Goal: Navigation & Orientation: Find specific page/section

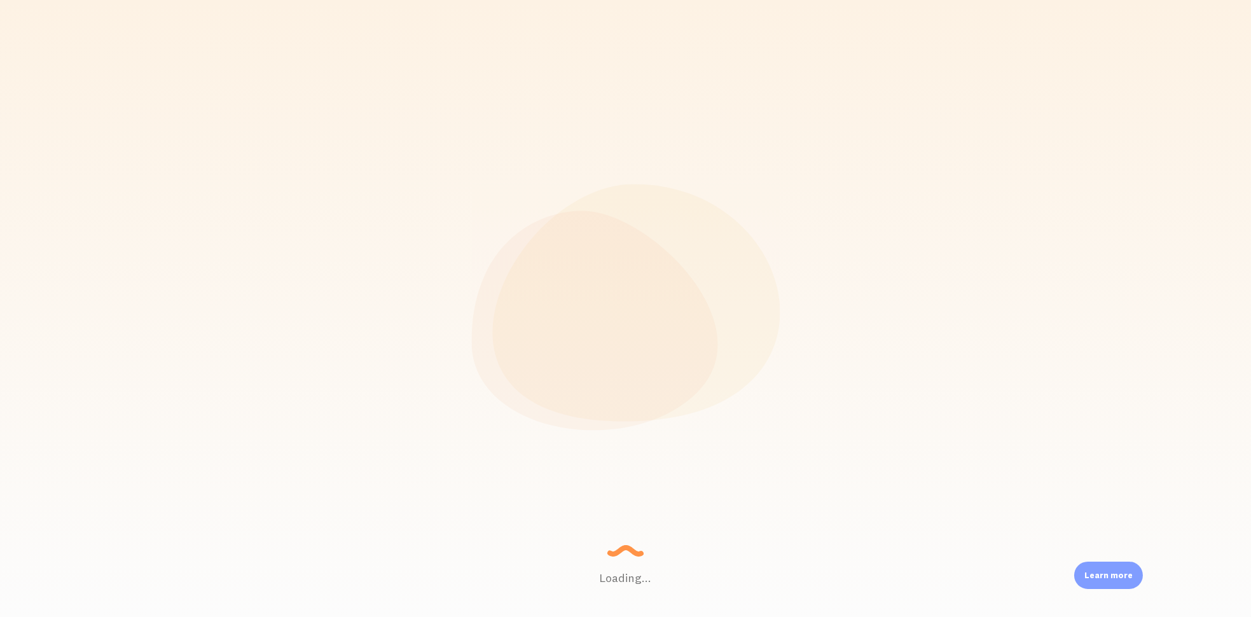
scroll to position [333, 1033]
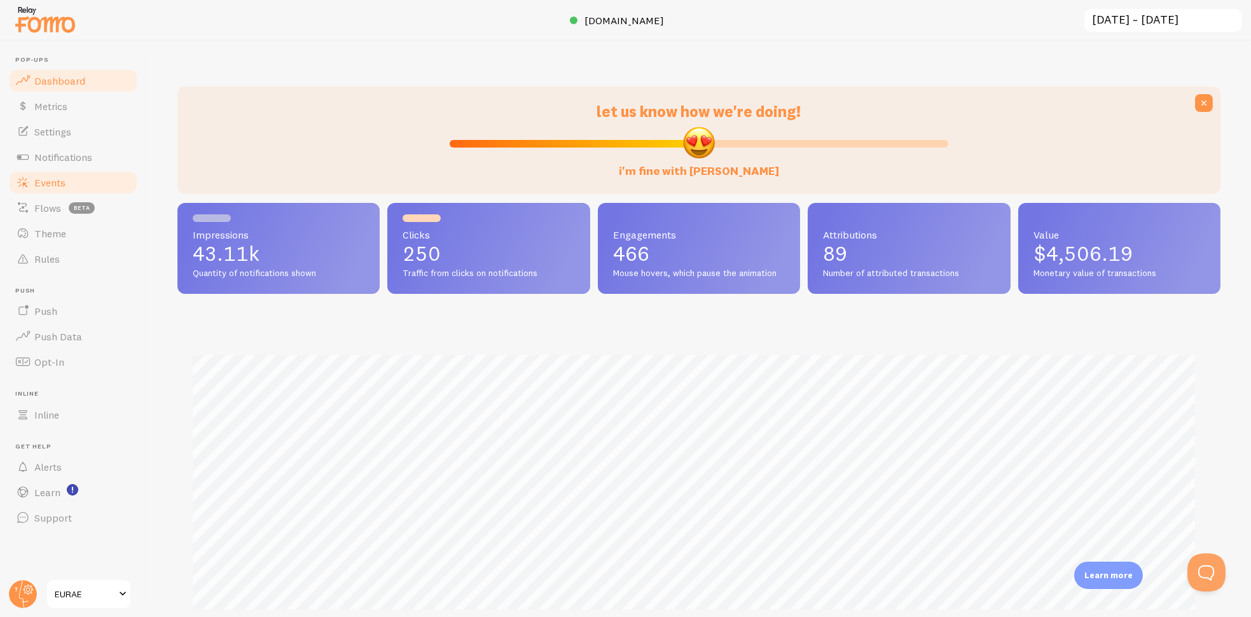
click at [78, 180] on link "Events" at bounding box center [73, 182] width 131 height 25
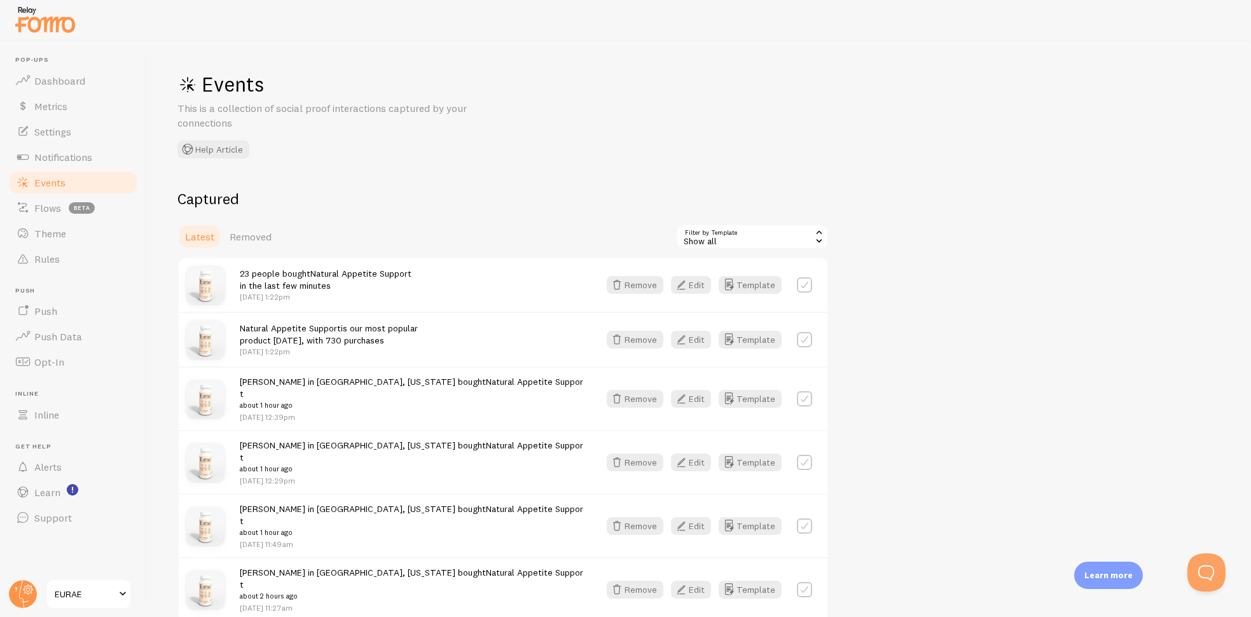
click at [41, 594] on header "Pop-ups Dashboard Metrics Settings Notifications Events Flows beta Theme Rules …" at bounding box center [73, 329] width 146 height 576
click at [39, 594] on header "Pop-ups Dashboard Metrics Settings Notifications Events Flows beta Theme Rules …" at bounding box center [73, 329] width 146 height 576
click at [25, 594] on circle at bounding box center [23, 594] width 28 height 28
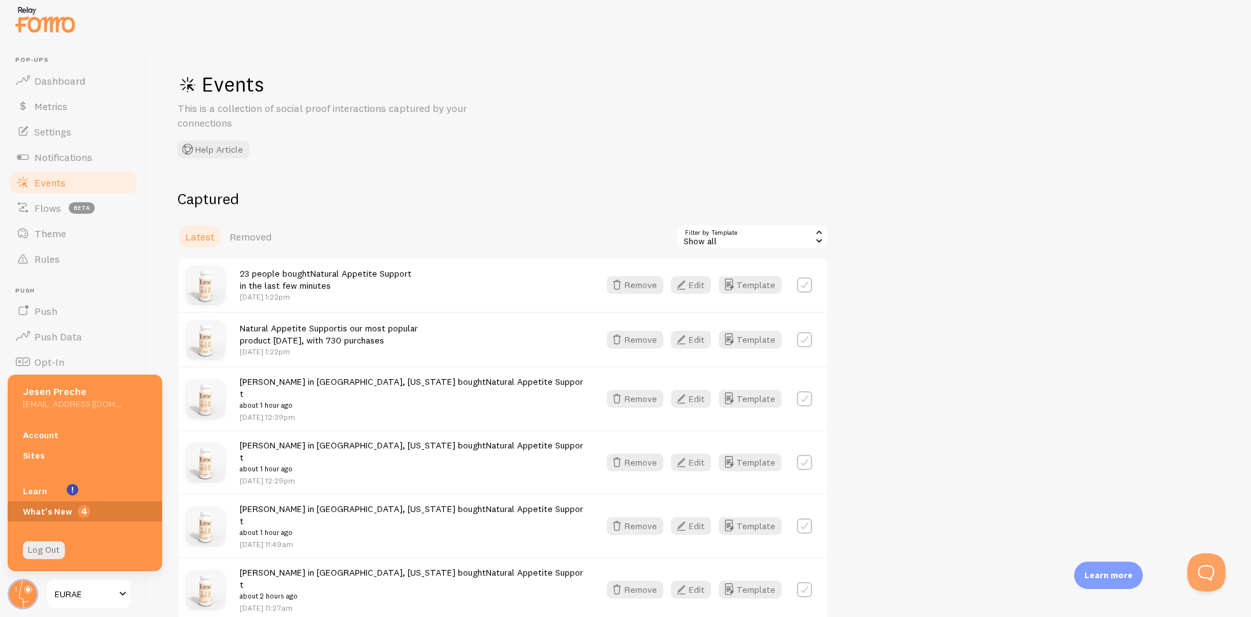
click at [52, 503] on span "4" at bounding box center [85, 511] width 155 height 20
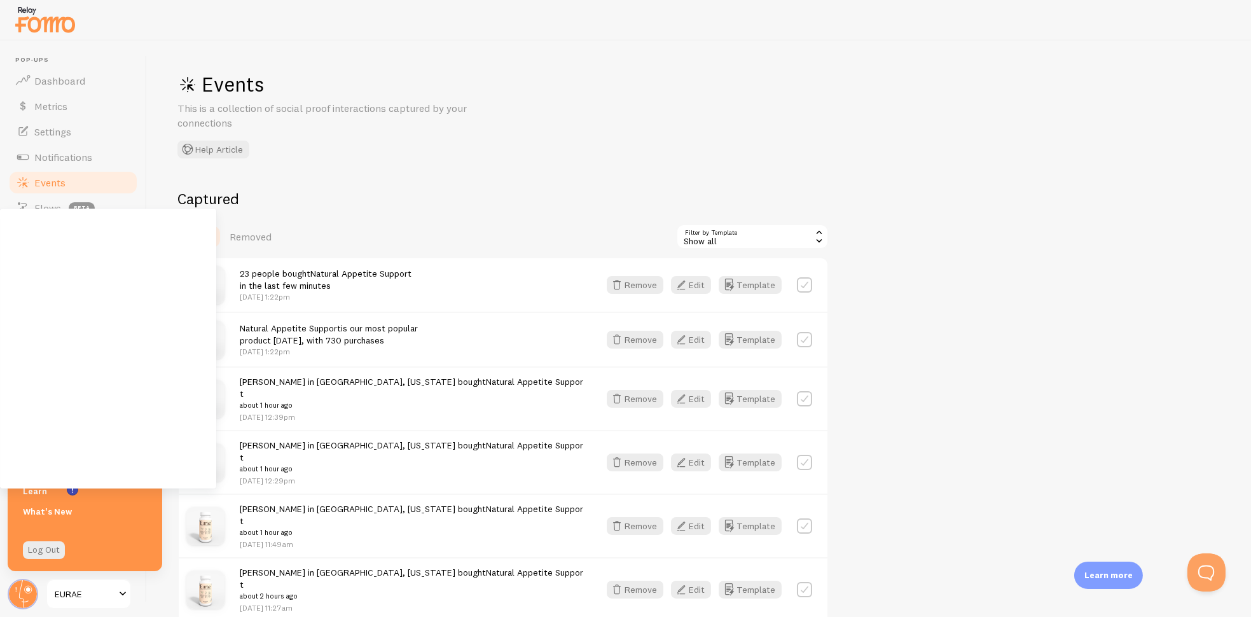
click at [92, 579] on link "EURAE" at bounding box center [89, 594] width 86 height 31
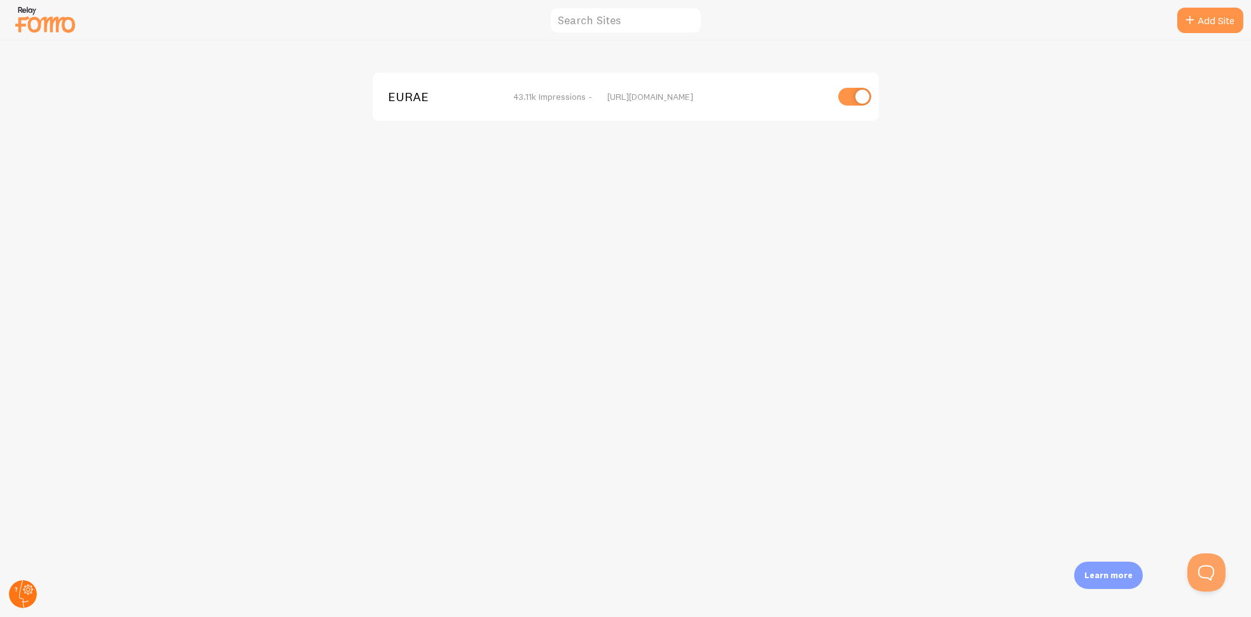
click at [24, 590] on circle at bounding box center [23, 594] width 28 height 28
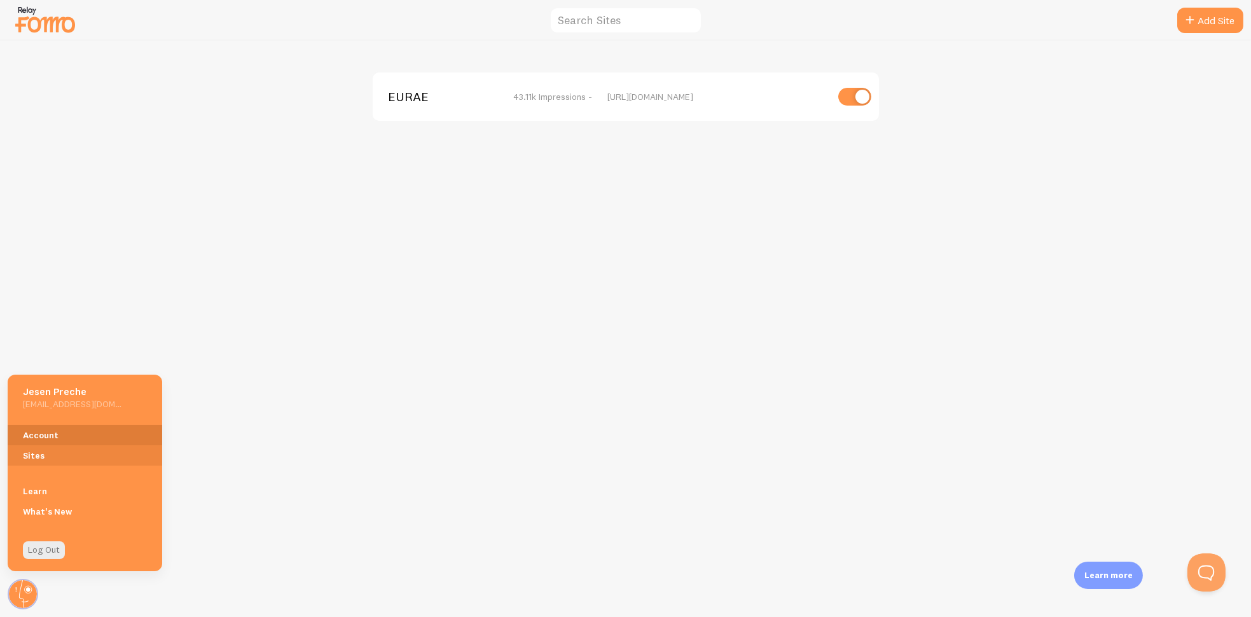
click at [47, 436] on link "Account" at bounding box center [85, 435] width 155 height 20
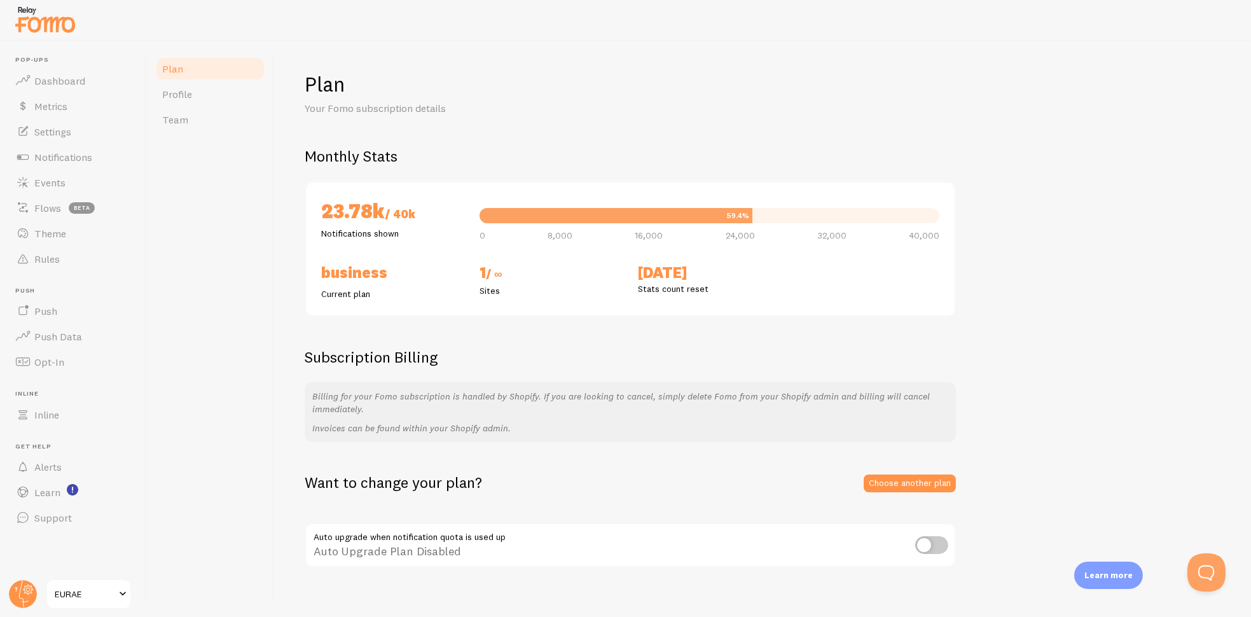
click at [738, 214] on div "59.4%" at bounding box center [738, 216] width 22 height 8
click at [62, 82] on span "Dashboard" at bounding box center [59, 80] width 51 height 13
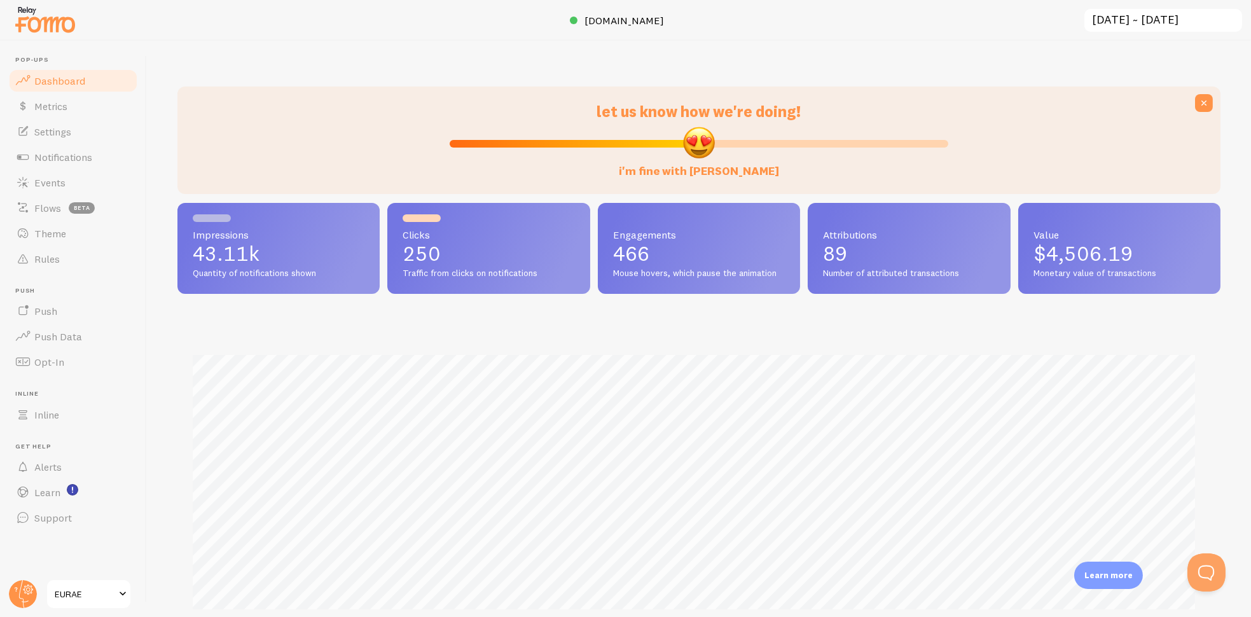
scroll to position [333, 1033]
